Goal: Transaction & Acquisition: Purchase product/service

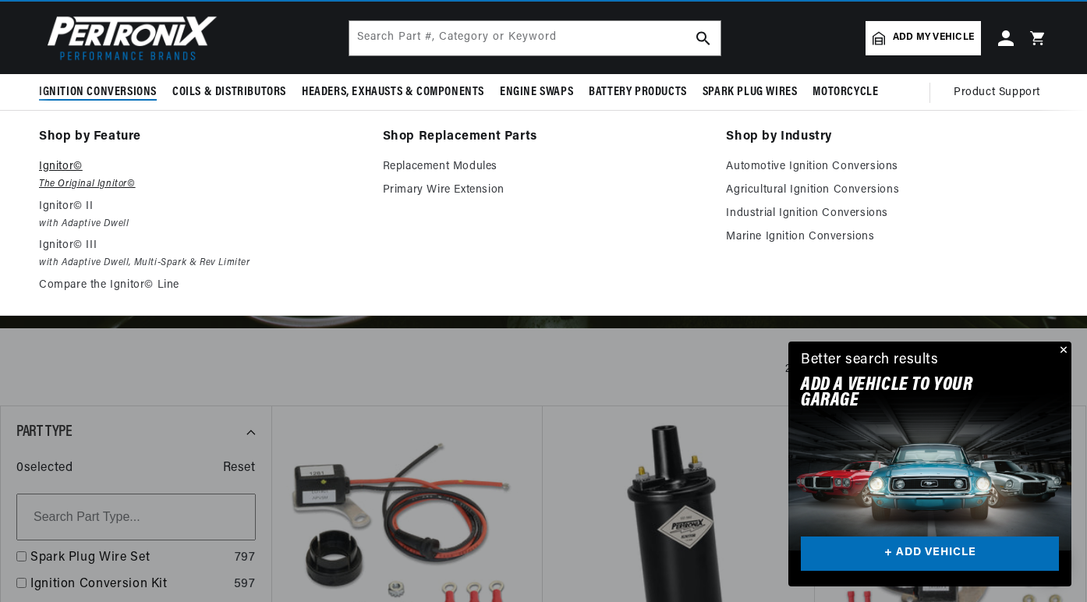
click at [60, 168] on p "Ignitor©" at bounding box center [200, 166] width 322 height 19
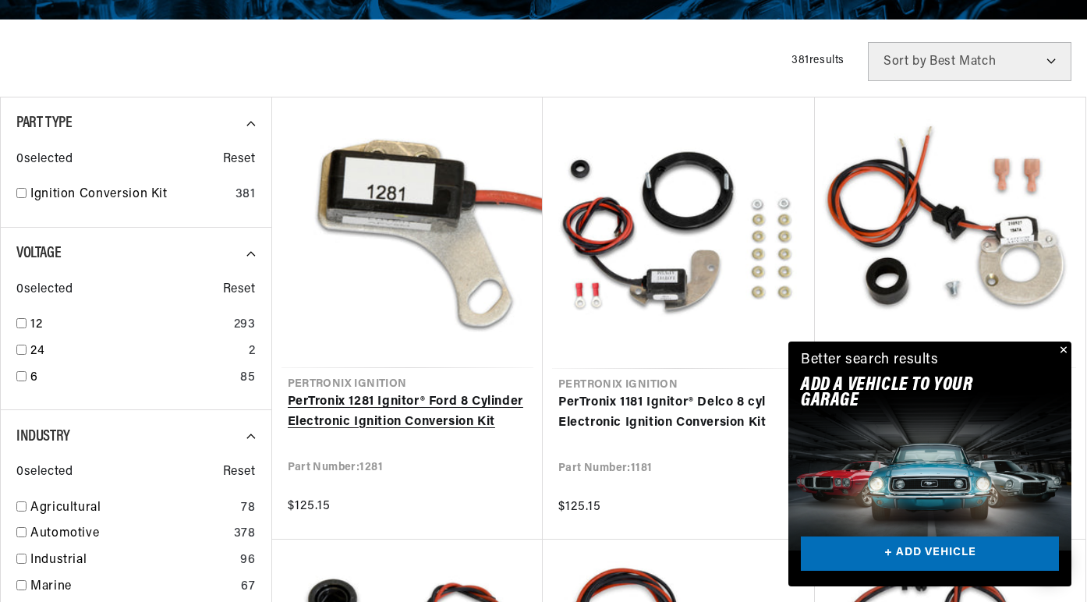
scroll to position [377, 0]
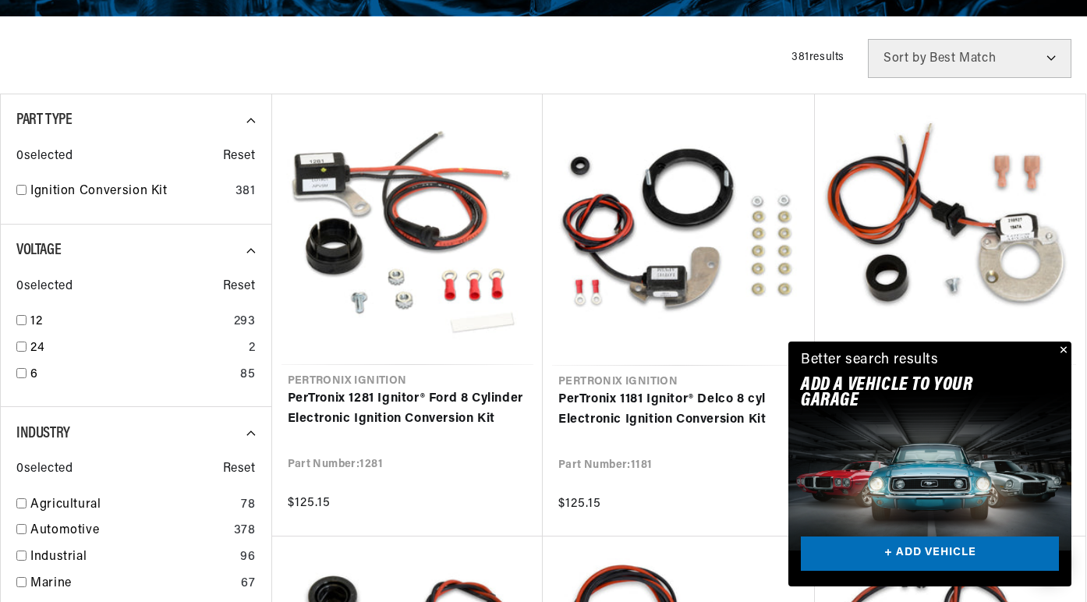
click at [1065, 348] on button "Close" at bounding box center [1061, 350] width 19 height 19
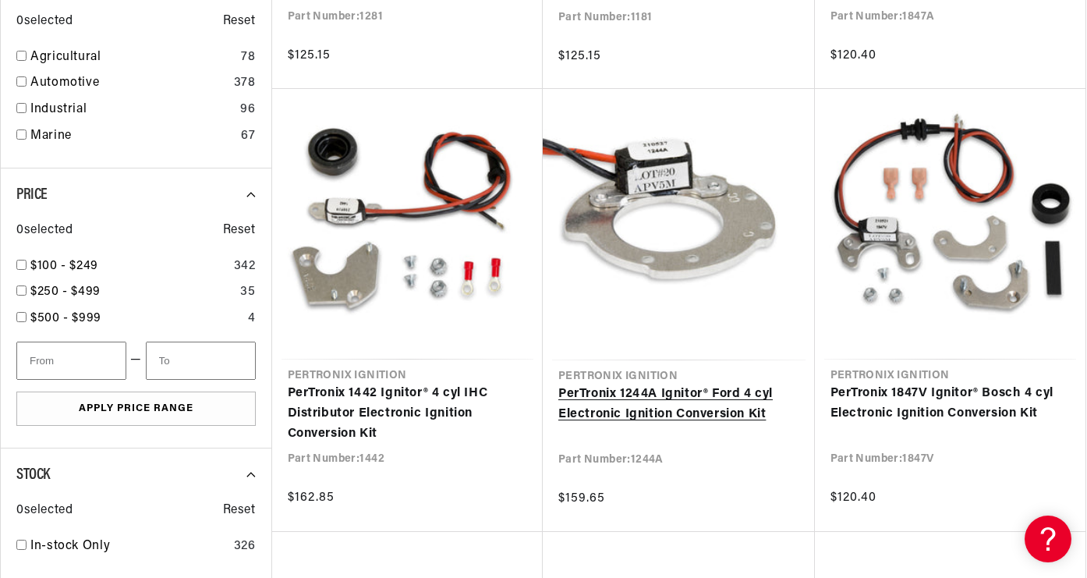
scroll to position [0, 0]
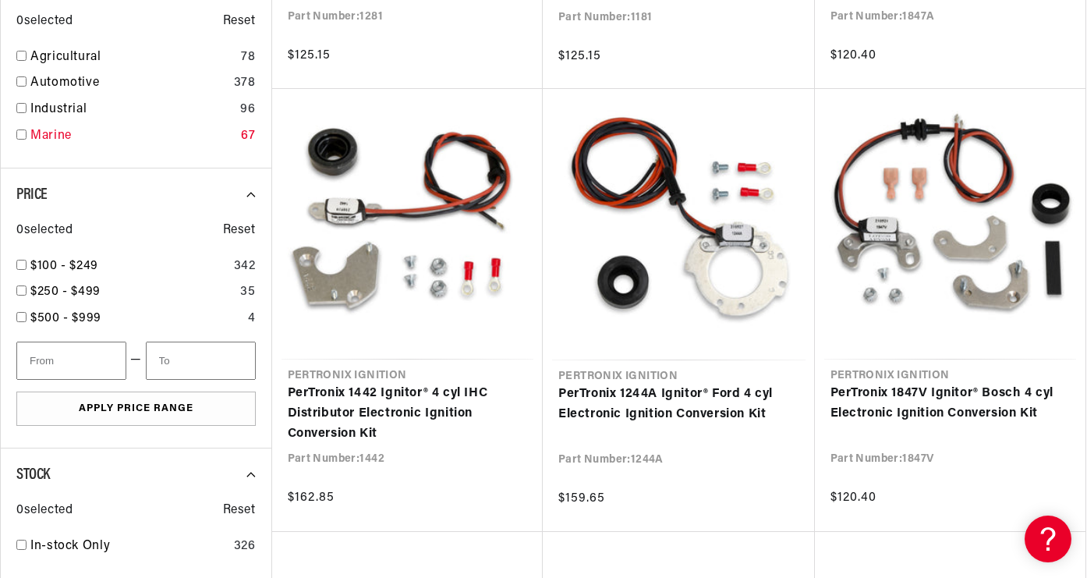
click at [20, 133] on input "checkbox" at bounding box center [21, 134] width 10 height 10
checkbox input "true"
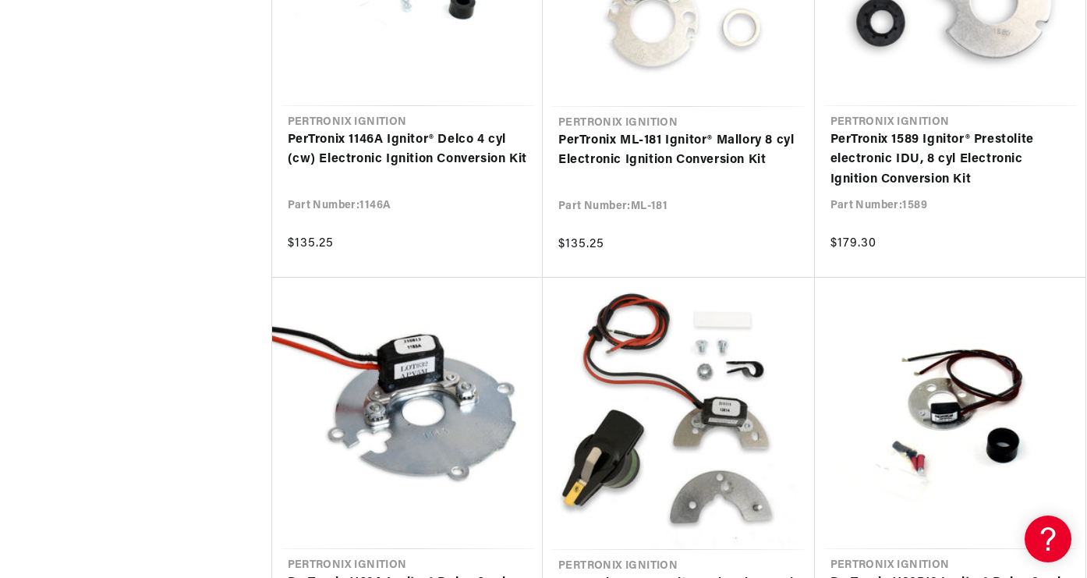
scroll to position [1825, 0]
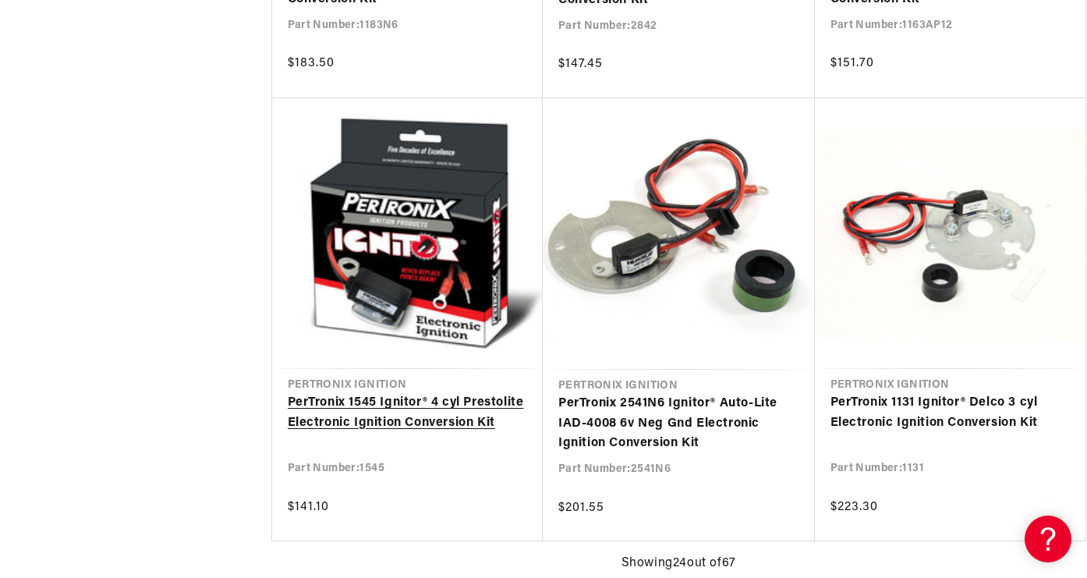
scroll to position [3474, 0]
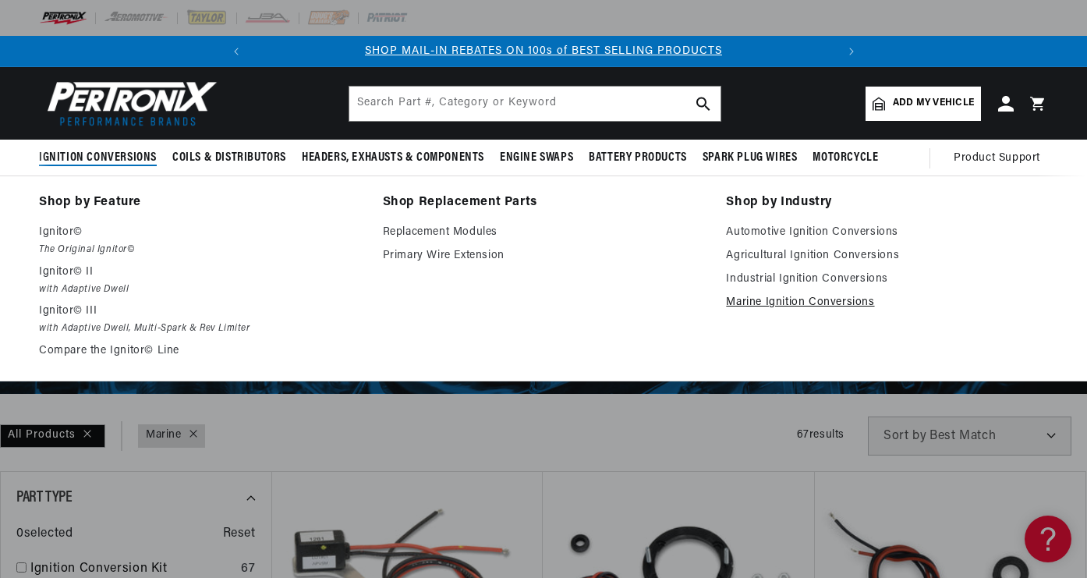
click at [793, 302] on link "Marine Ignition Conversions" at bounding box center [887, 302] width 322 height 19
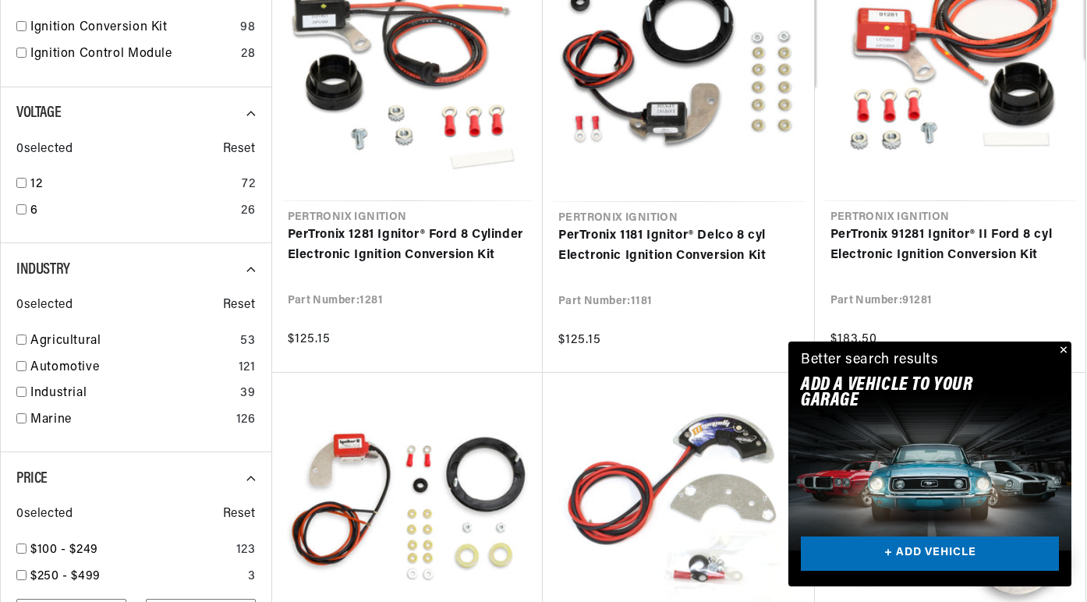
scroll to position [0, 582]
click at [1063, 349] on button "Close" at bounding box center [1061, 350] width 19 height 19
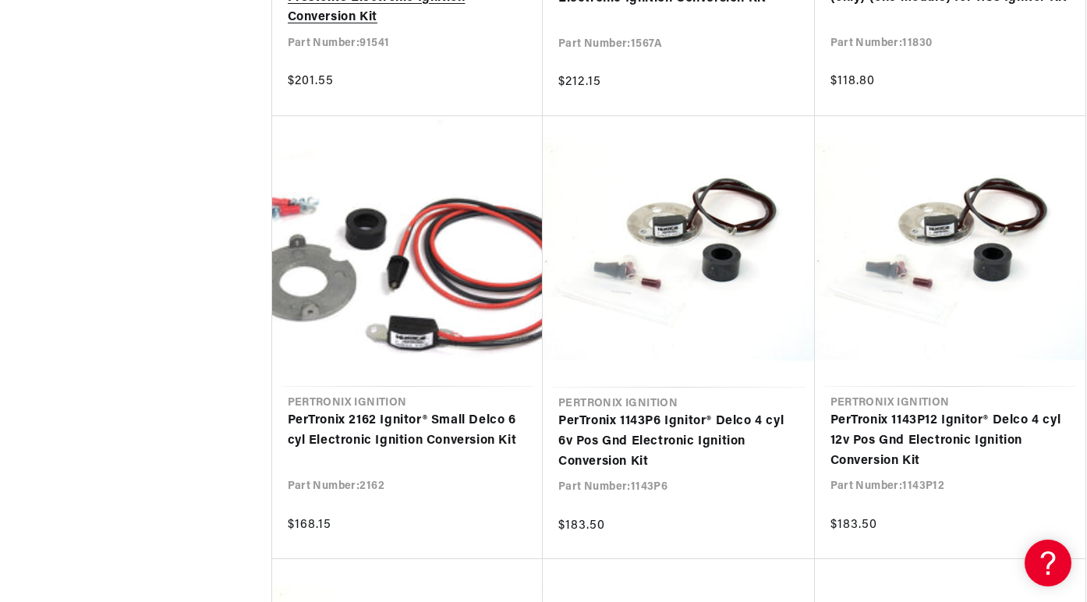
scroll to position [0, 12]
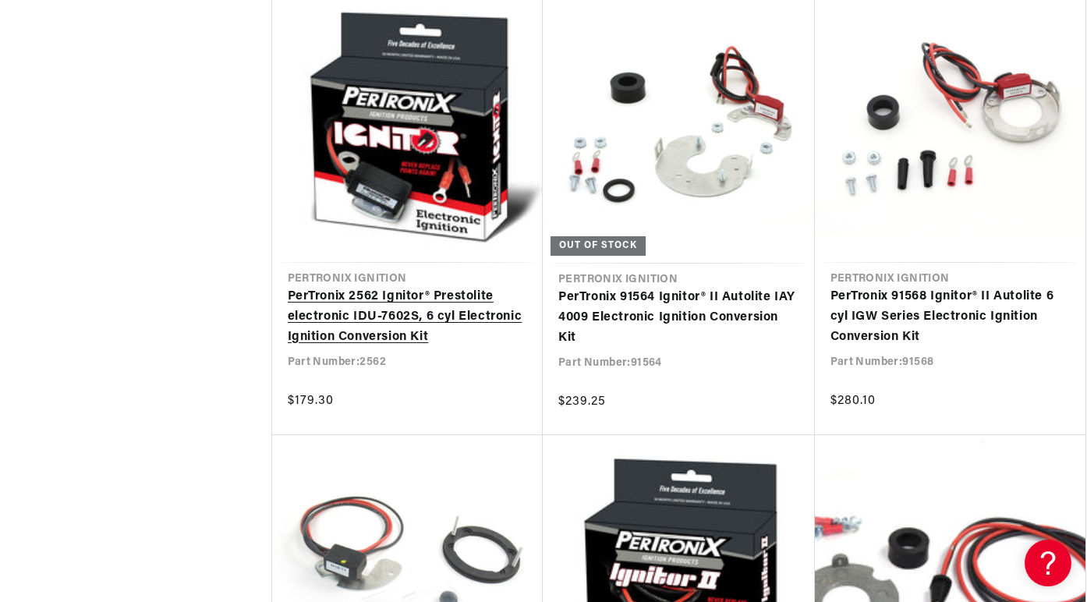
scroll to position [8508, 0]
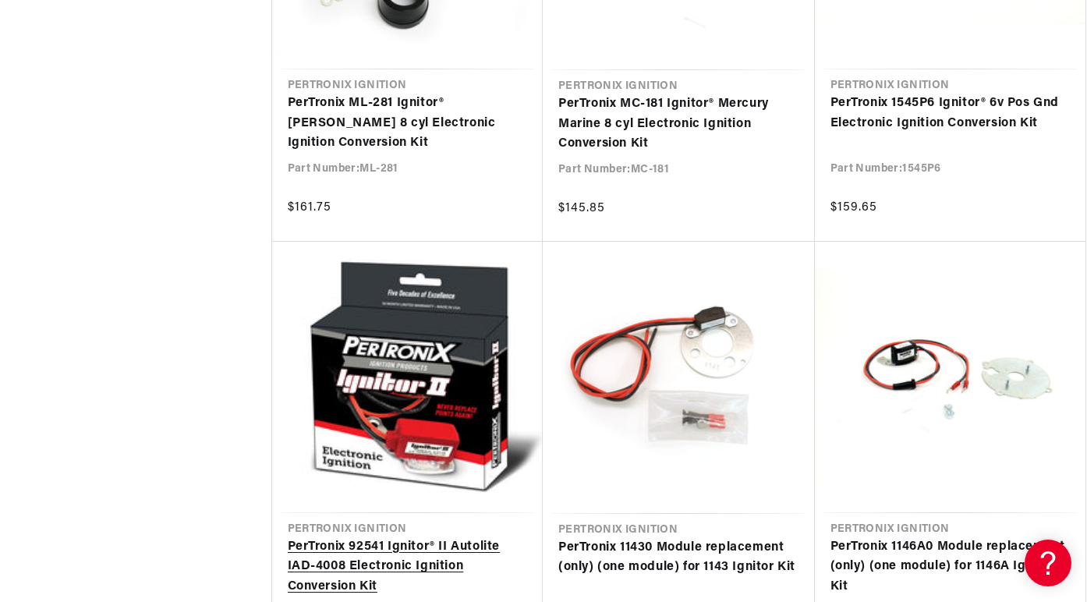
scroll to position [0, 75]
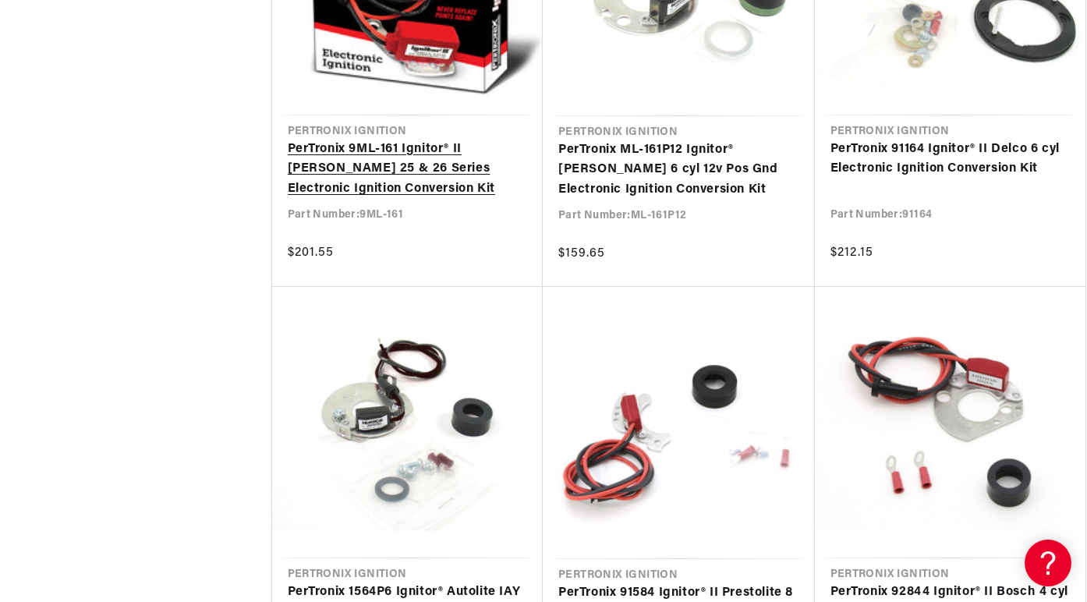
scroll to position [0, 401]
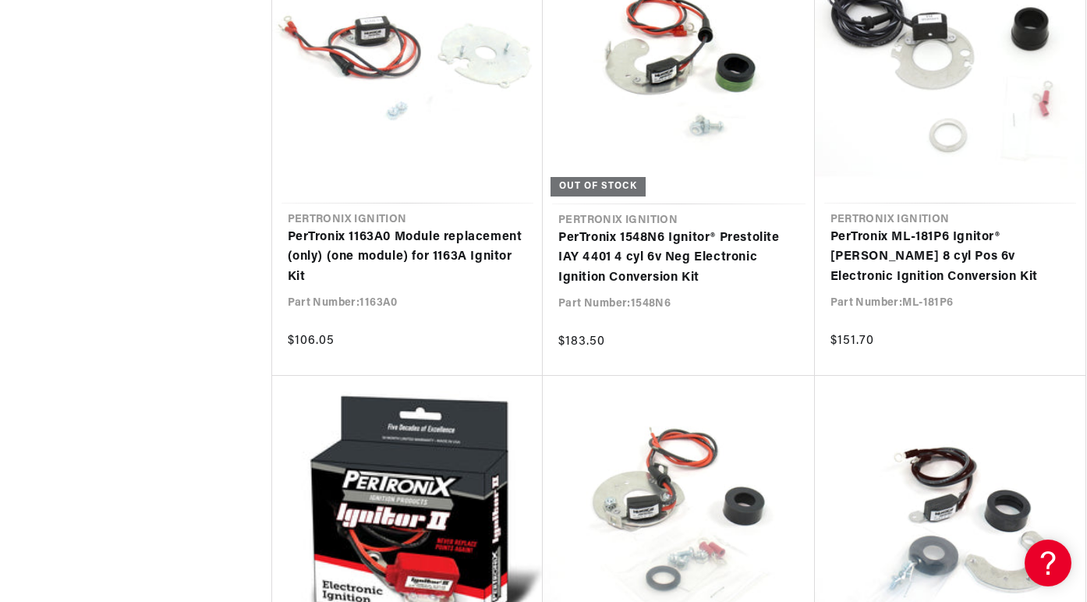
scroll to position [13870, 0]
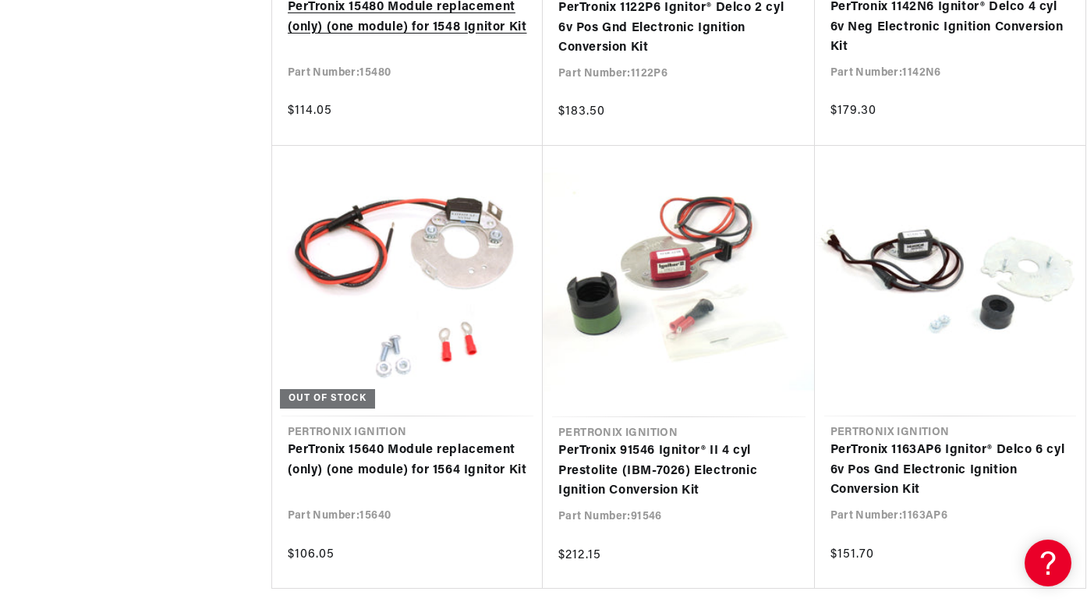
scroll to position [15885, 0]
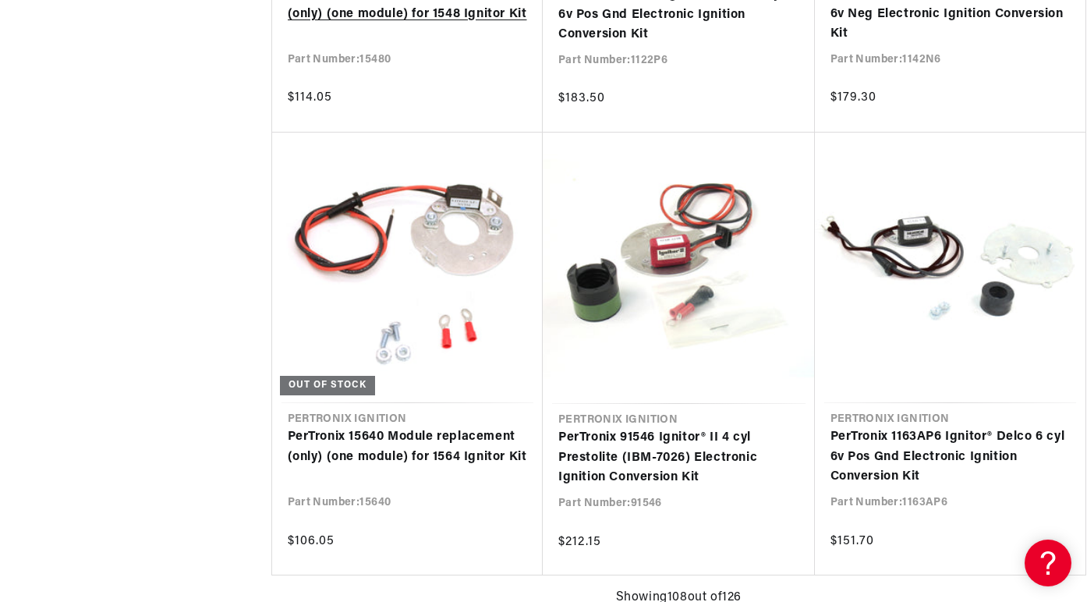
scroll to position [0, 554]
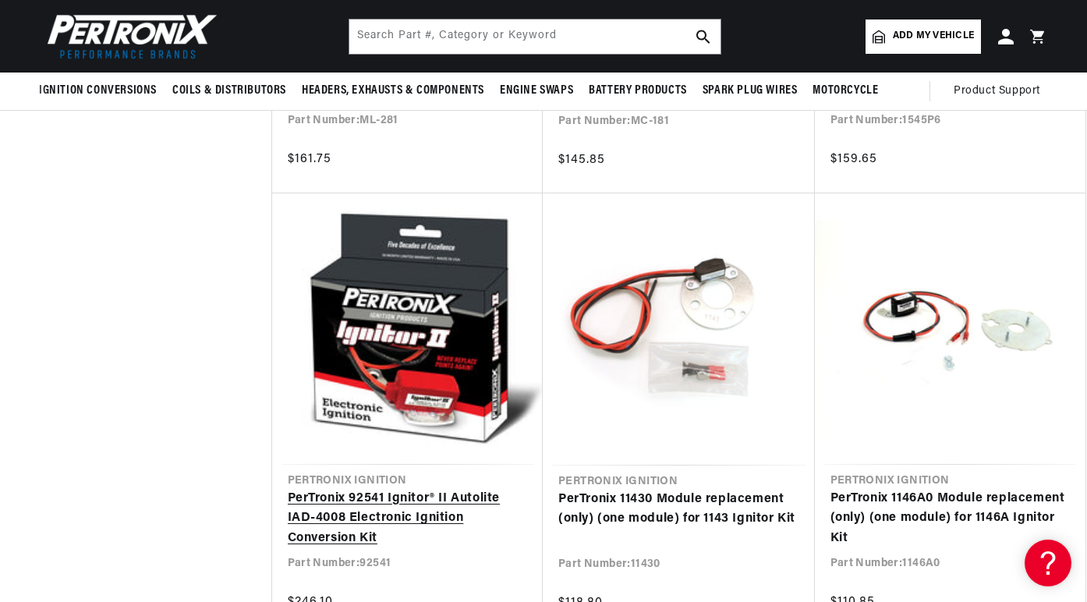
scroll to position [0, 582]
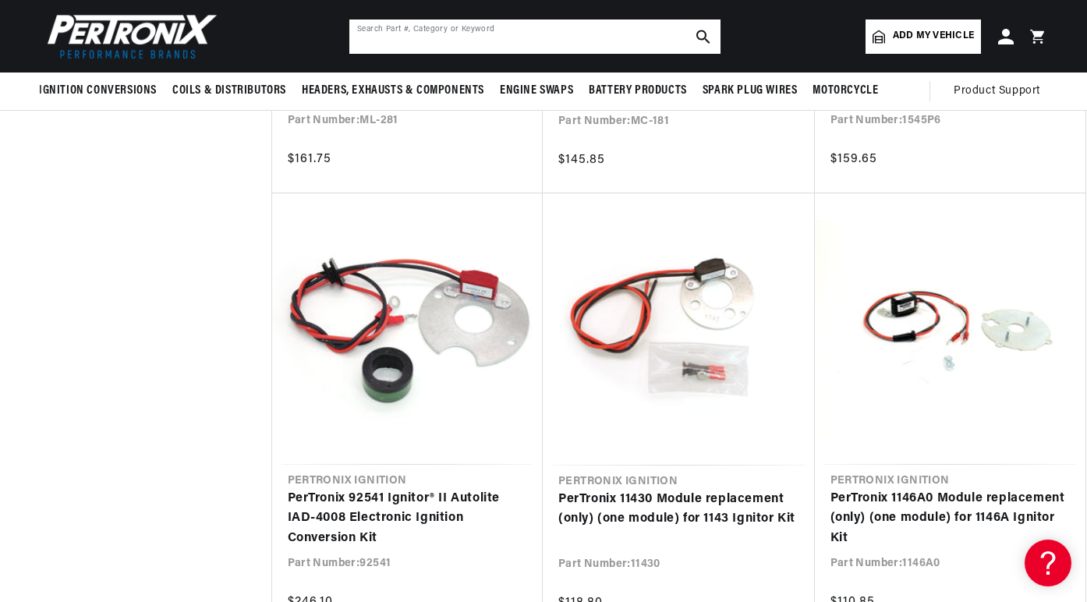
click at [592, 36] on input "text" at bounding box center [534, 36] width 371 height 34
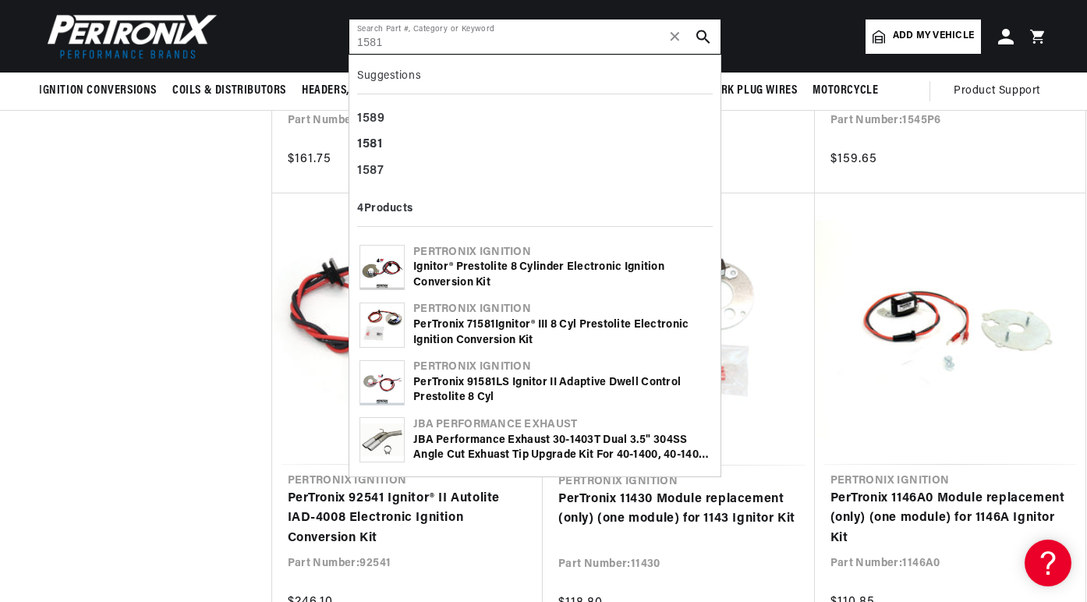
type input "1581"
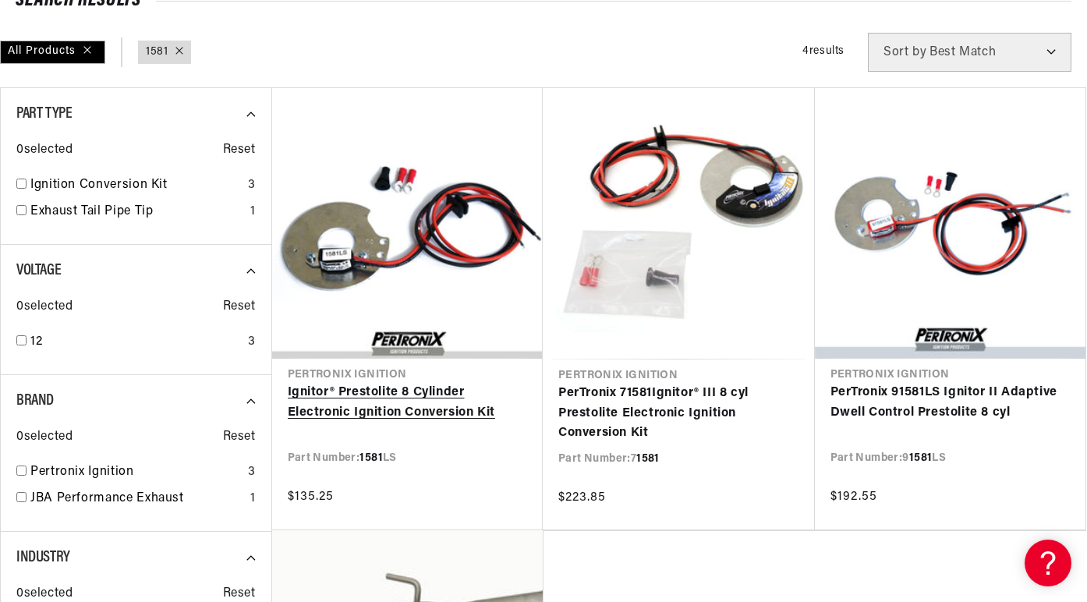
click at [355, 395] on link "Ignitor® Prestolite 8 Cylinder Electronic Ignition Conversion Kit" at bounding box center [408, 403] width 240 height 40
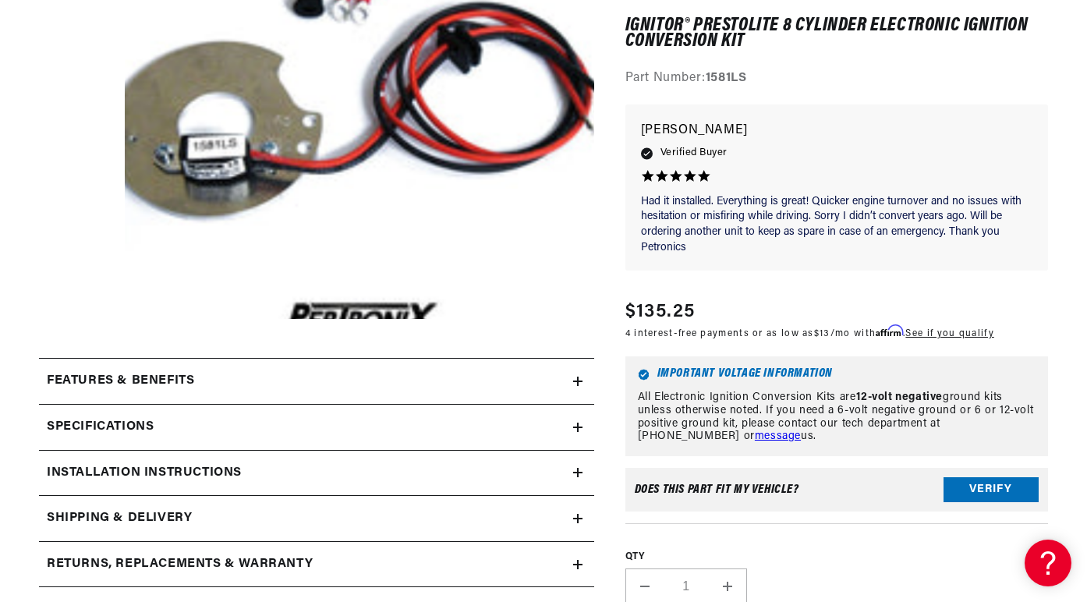
scroll to position [386, 0]
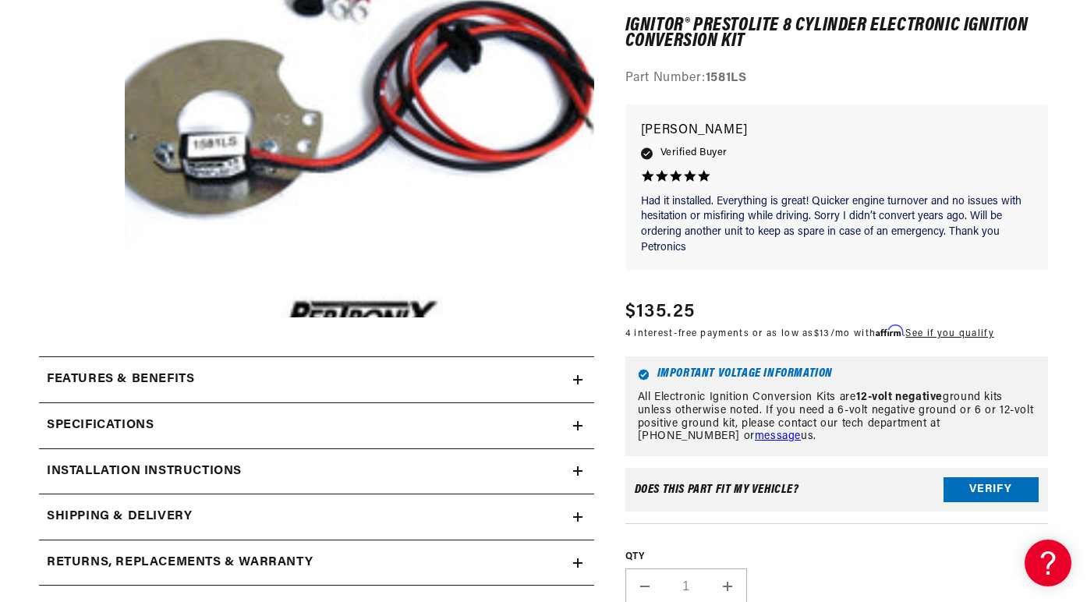
click at [577, 426] on icon at bounding box center [577, 426] width 9 height 0
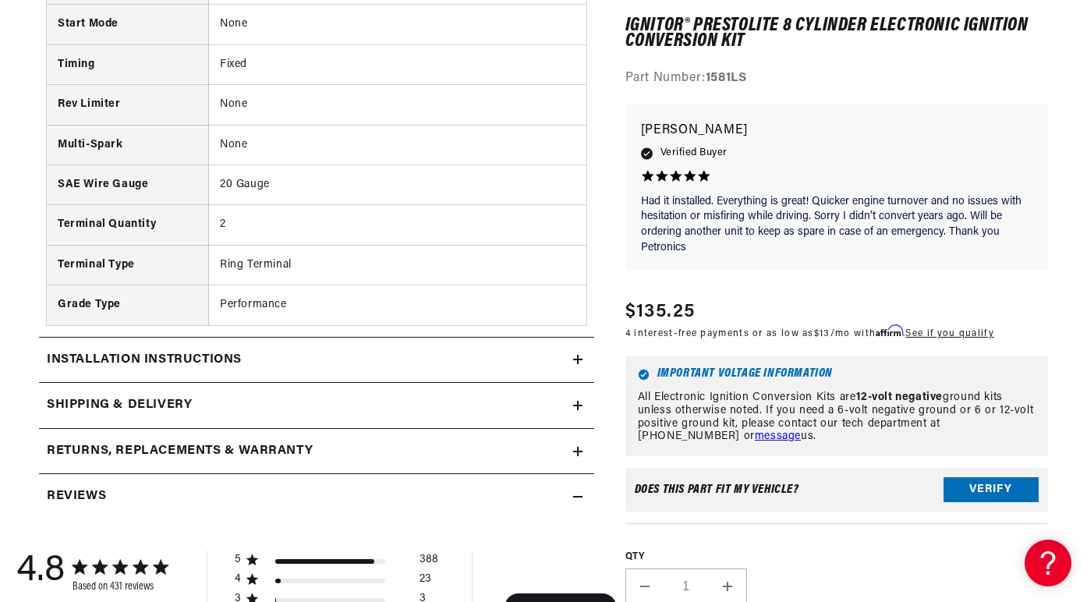
scroll to position [1110, 0]
click at [574, 356] on icon at bounding box center [577, 358] width 9 height 9
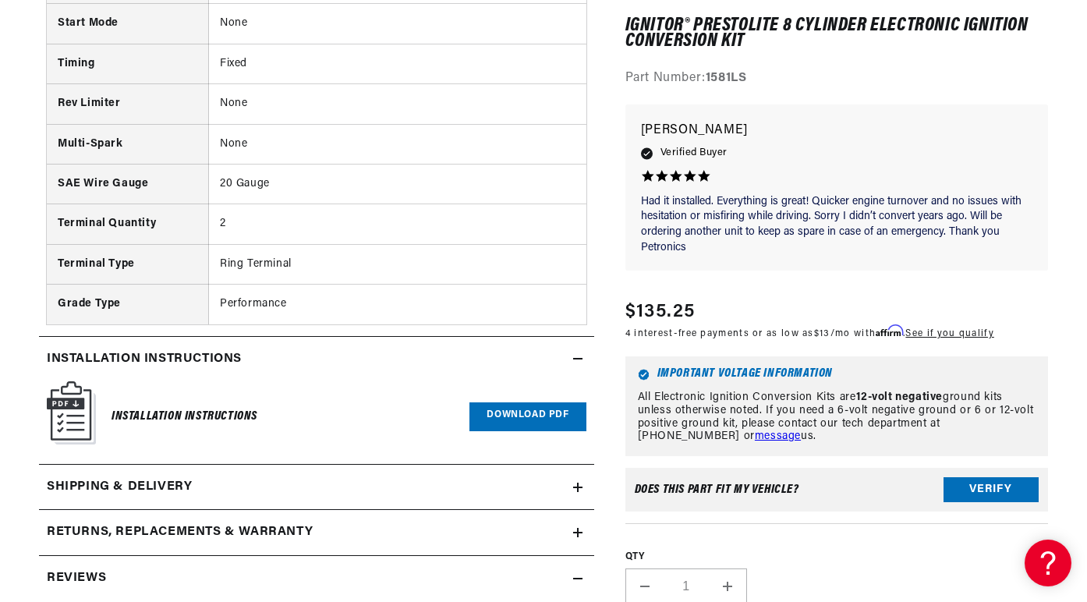
click at [535, 407] on link "Download PDF" at bounding box center [527, 416] width 116 height 29
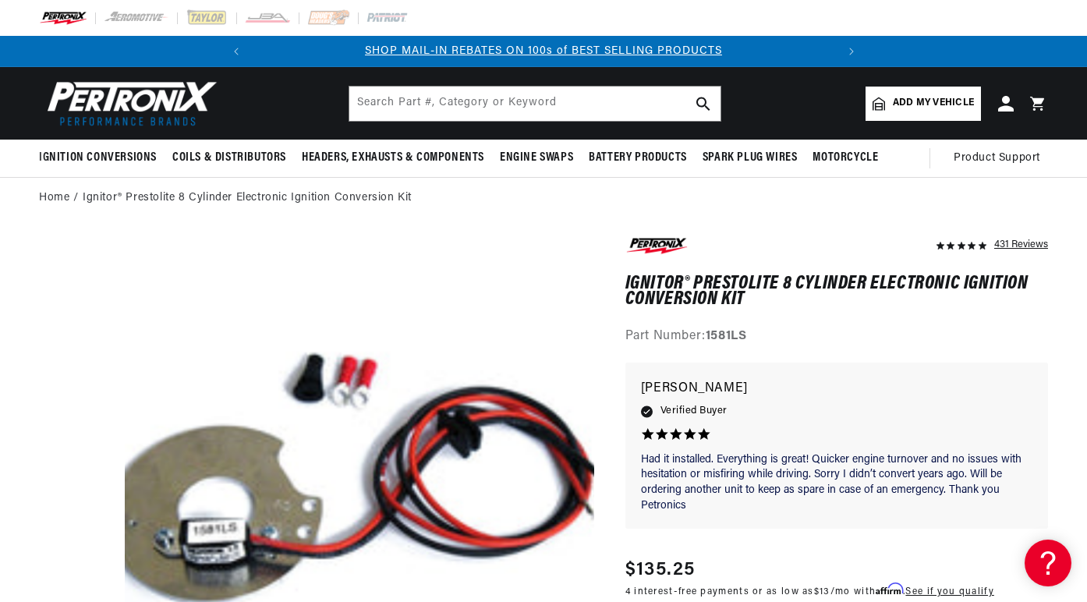
scroll to position [0, 0]
click at [639, 331] on div "Part Number: 1581LS" at bounding box center [836, 337] width 422 height 20
drag, startPoint x: 639, startPoint y: 331, endPoint x: 737, endPoint y: 328, distance: 98.3
click at [738, 330] on div "Part Number: 1581LS" at bounding box center [836, 337] width 422 height 20
copy div "Part Number: 1581LS"
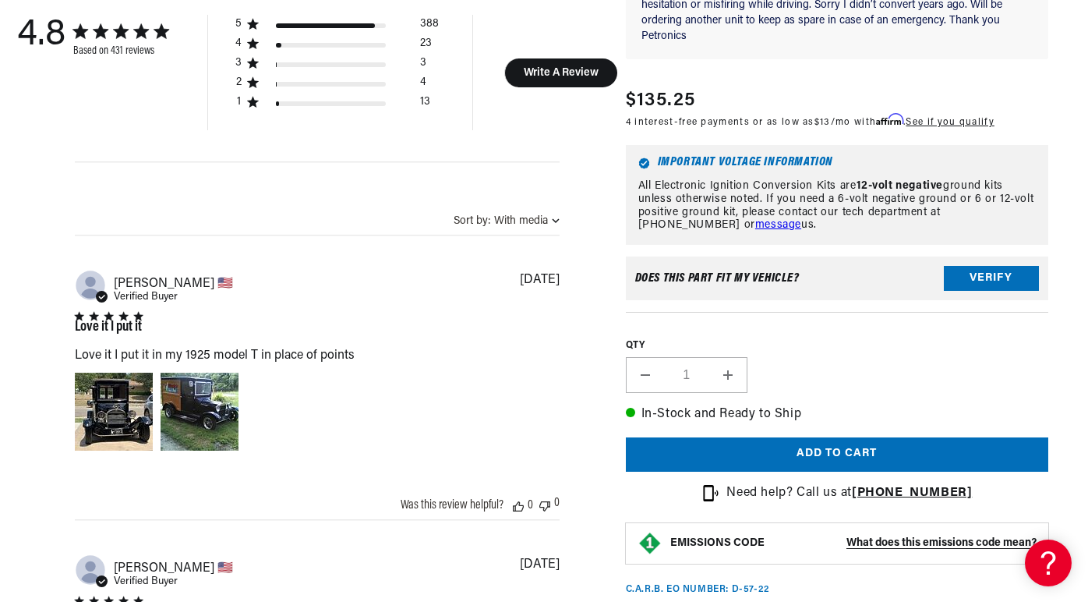
scroll to position [0, 582]
click at [825, 472] on button "Add to cart" at bounding box center [836, 453] width 422 height 35
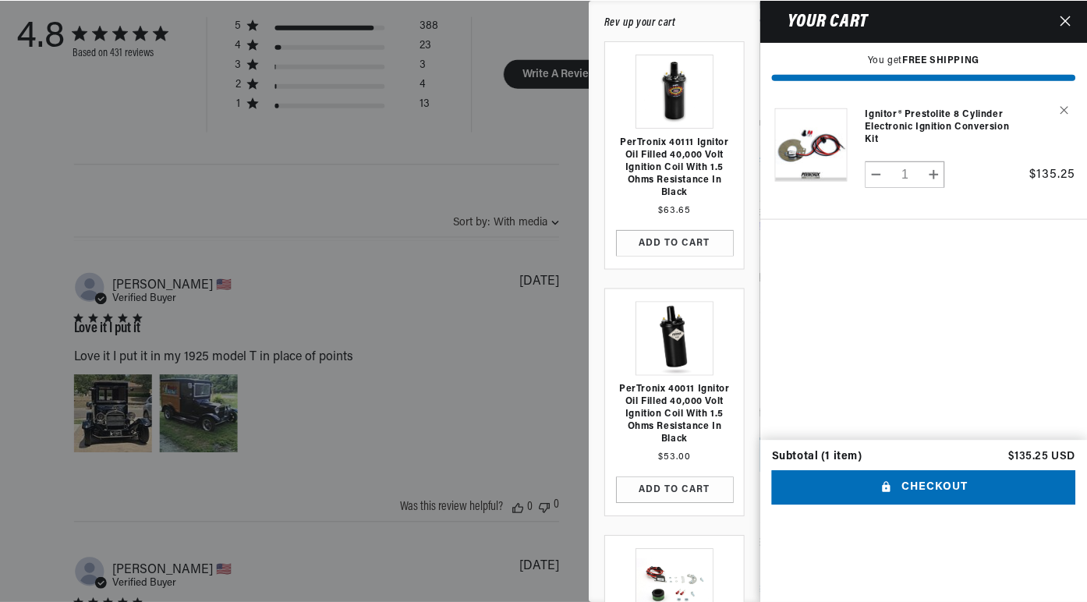
scroll to position [0, 0]
click at [1066, 20] on icon "Close" at bounding box center [1066, 20] width 10 height 10
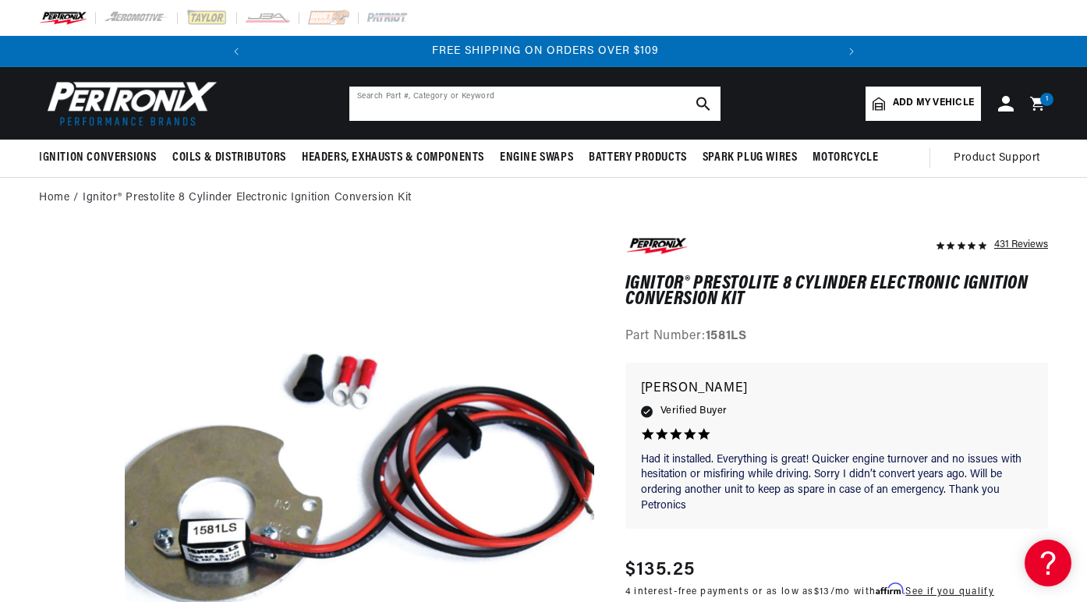
click at [583, 97] on input "text" at bounding box center [534, 104] width 371 height 34
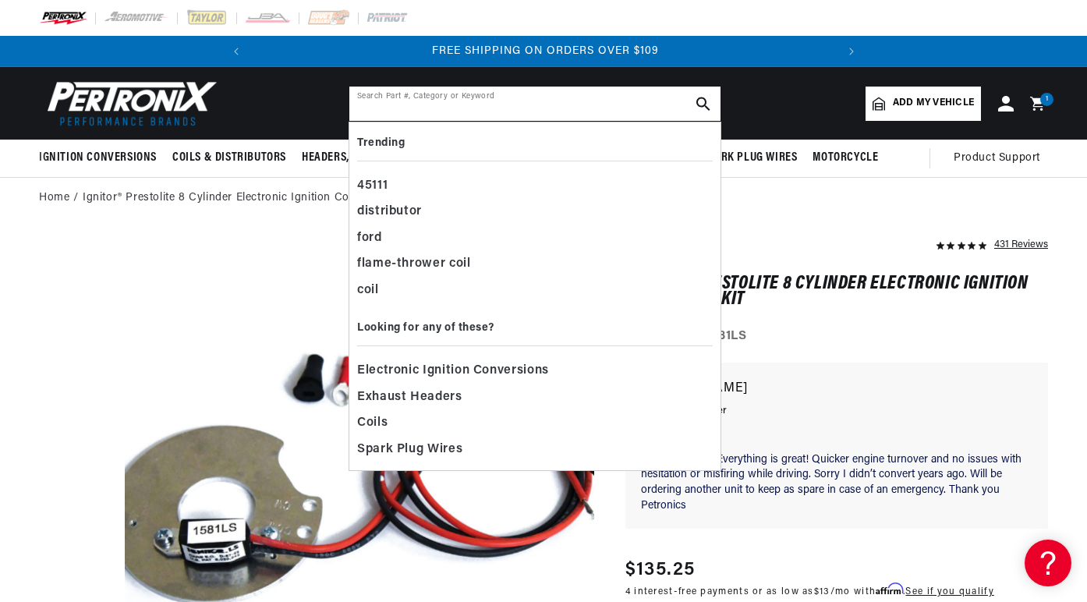
click at [490, 104] on input "text" at bounding box center [534, 104] width 371 height 34
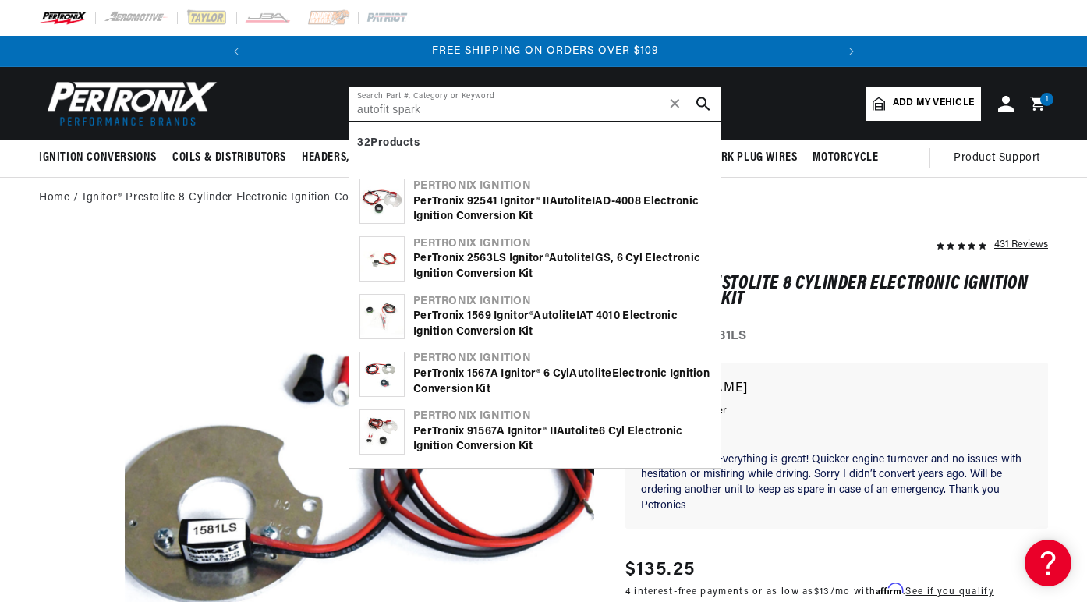
type input "autofit spark"
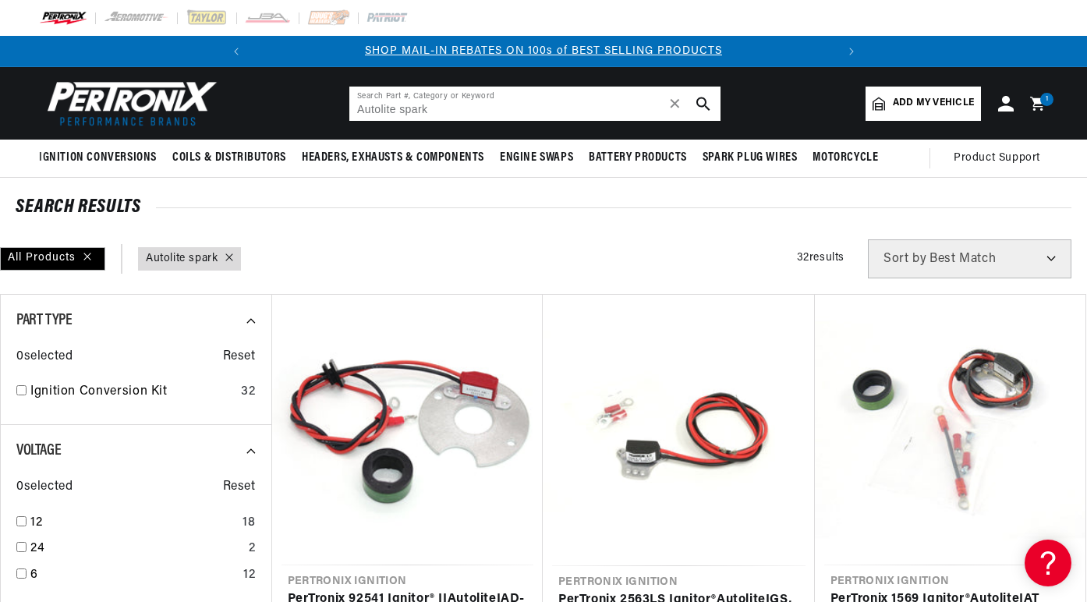
click at [568, 107] on input "Autolite spark" at bounding box center [534, 104] width 371 height 34
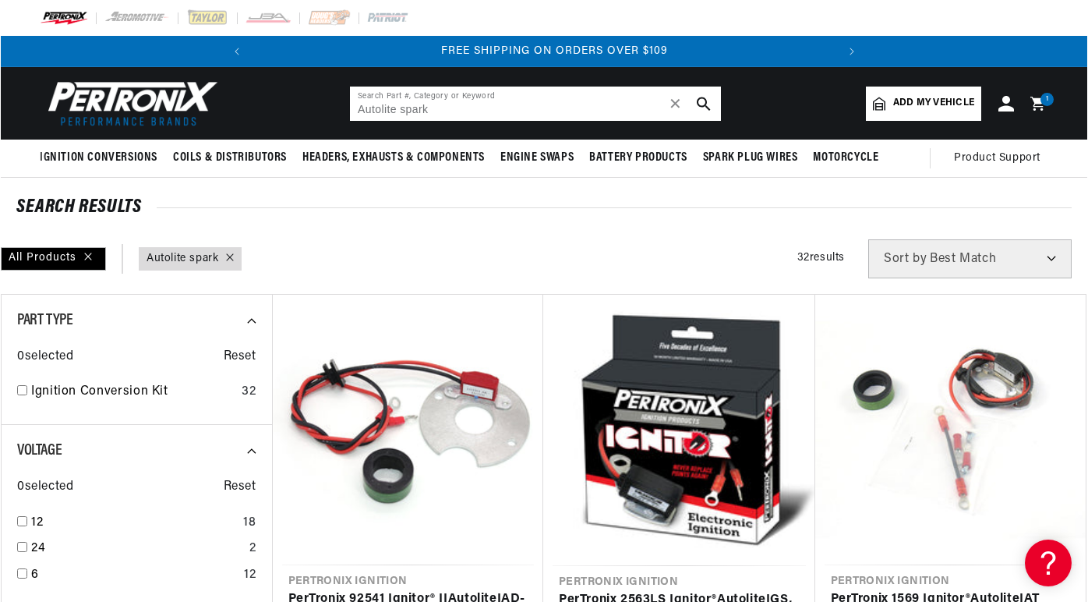
scroll to position [0, 582]
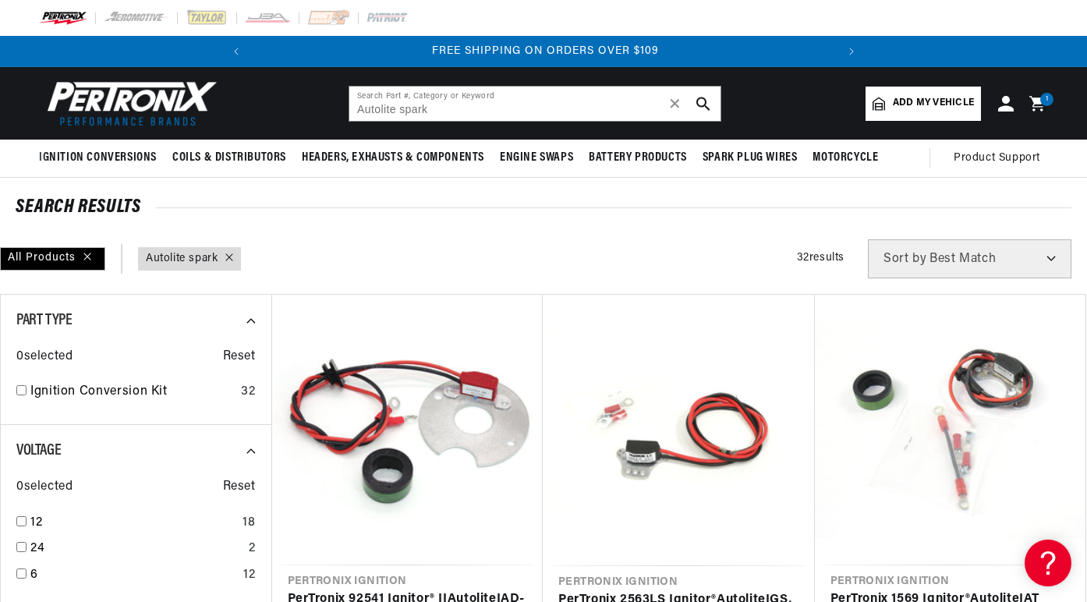
click at [1043, 97] on div "1 1 item" at bounding box center [1046, 99] width 13 height 13
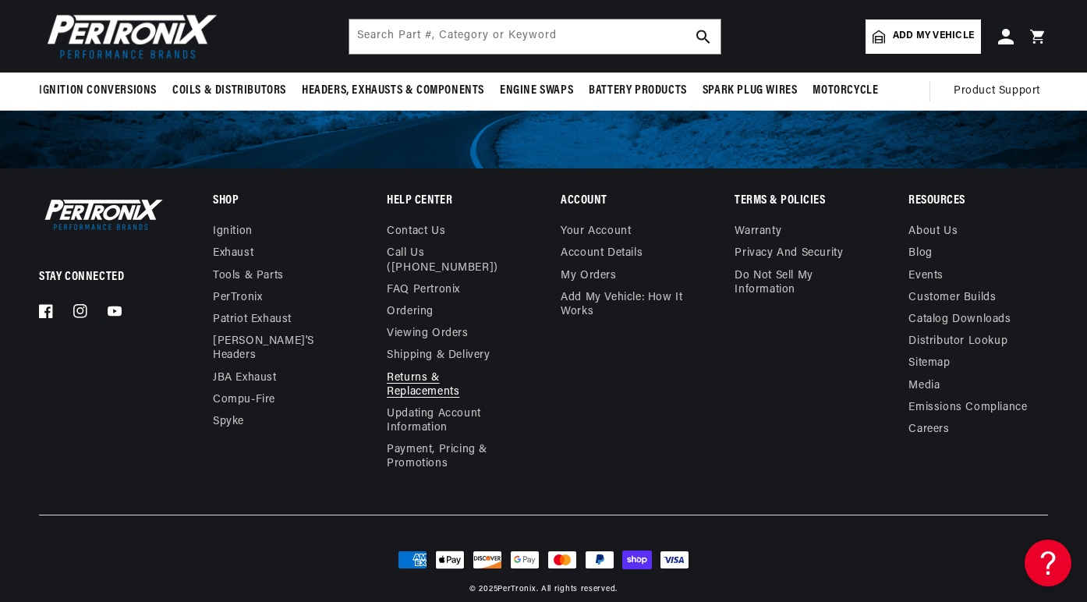
scroll to position [0, 582]
click at [415, 367] on link "Returns & Replacements" at bounding box center [450, 385] width 127 height 36
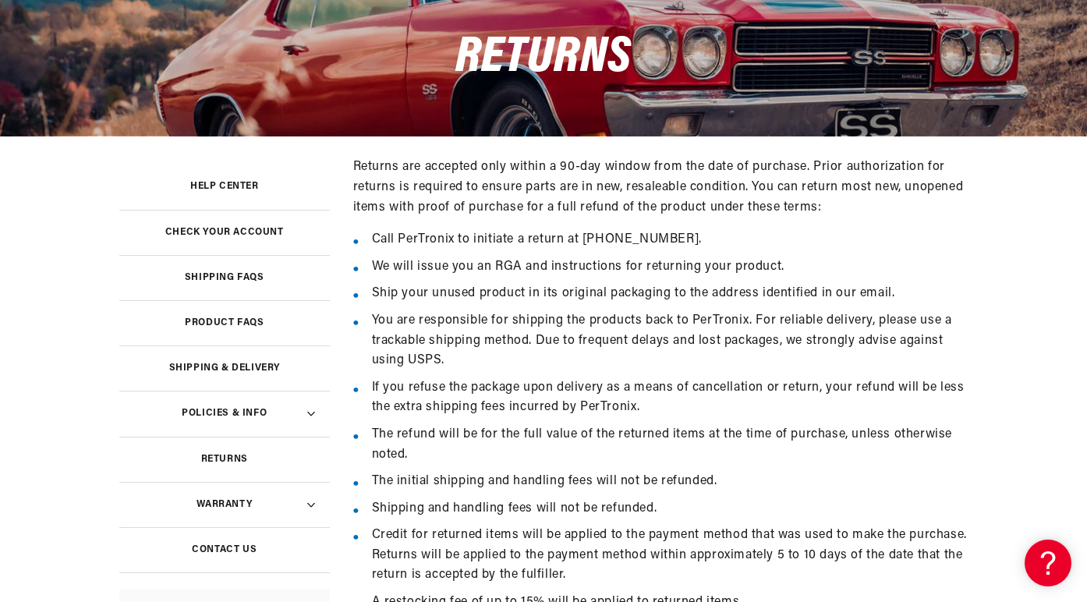
scroll to position [0, 582]
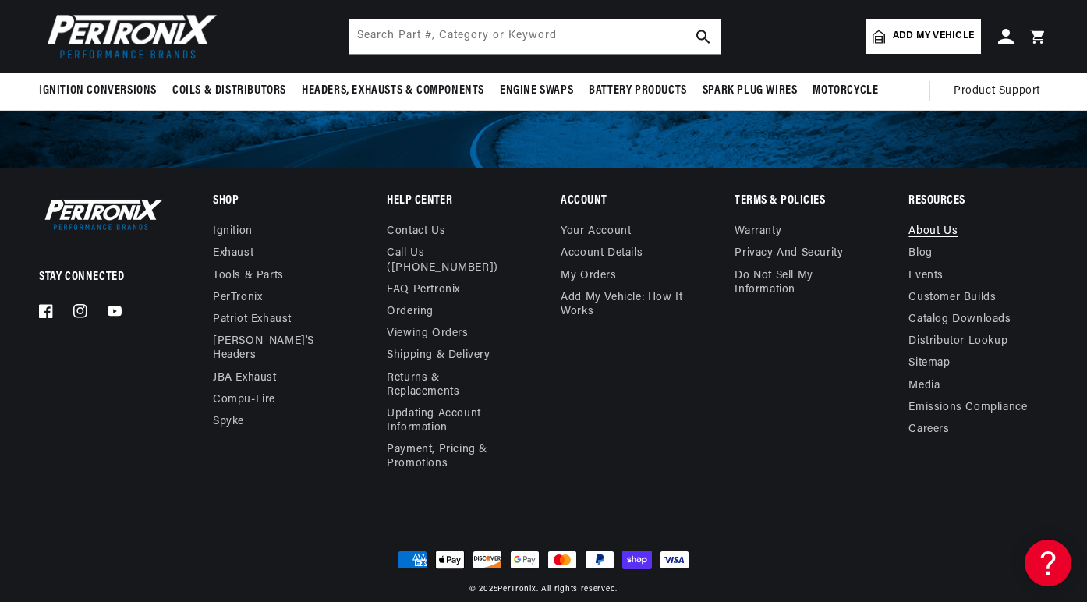
click at [934, 226] on link "About Us" at bounding box center [932, 233] width 49 height 18
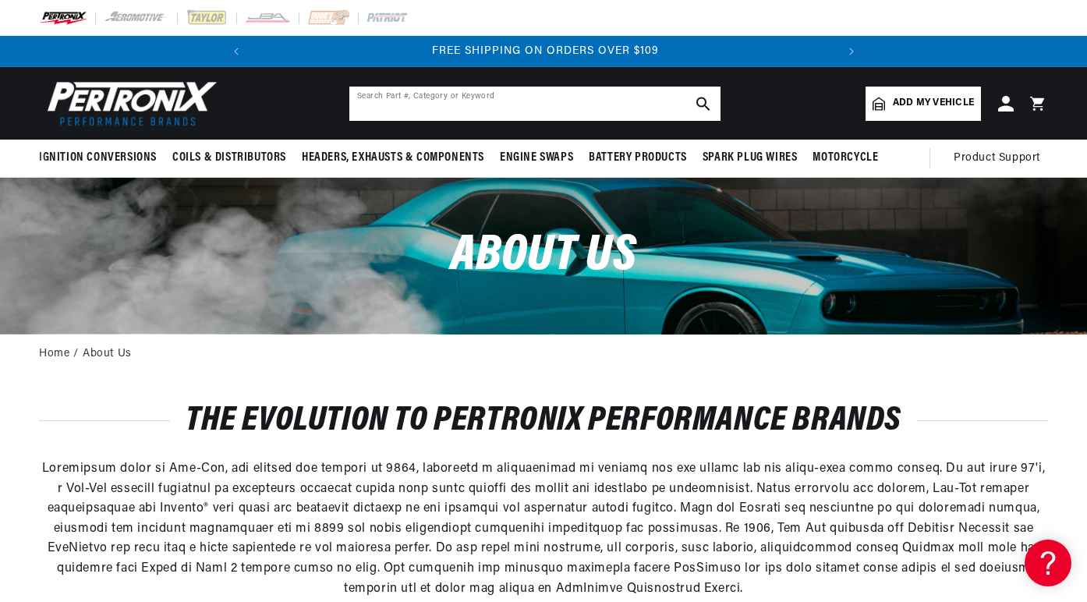
click at [603, 104] on input "text" at bounding box center [534, 104] width 371 height 34
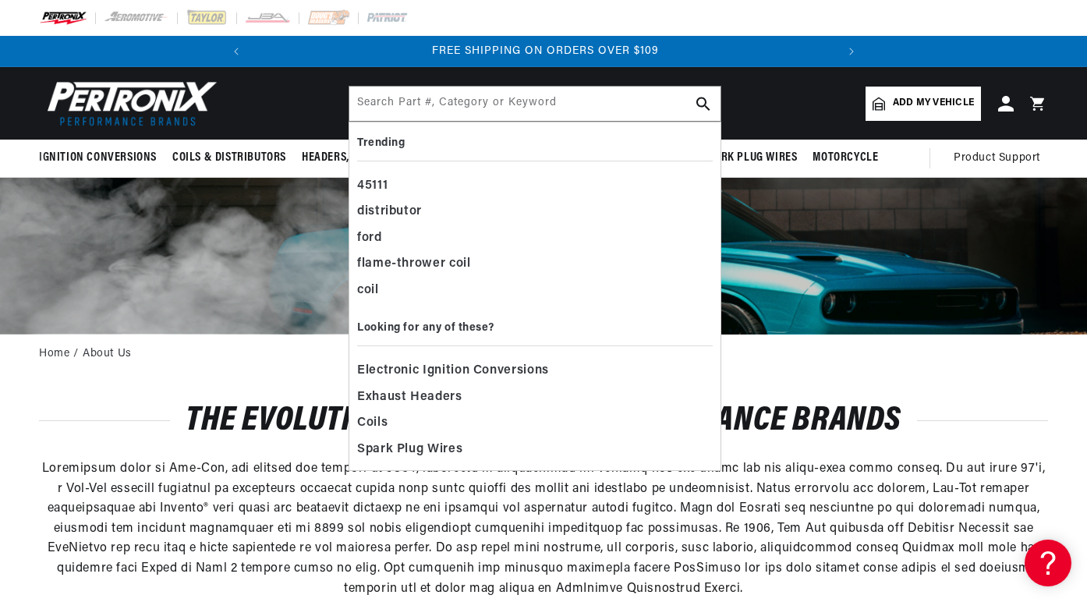
click at [663, 13] on div at bounding box center [543, 18] width 1087 height 36
